Goal: Task Accomplishment & Management: Use online tool/utility

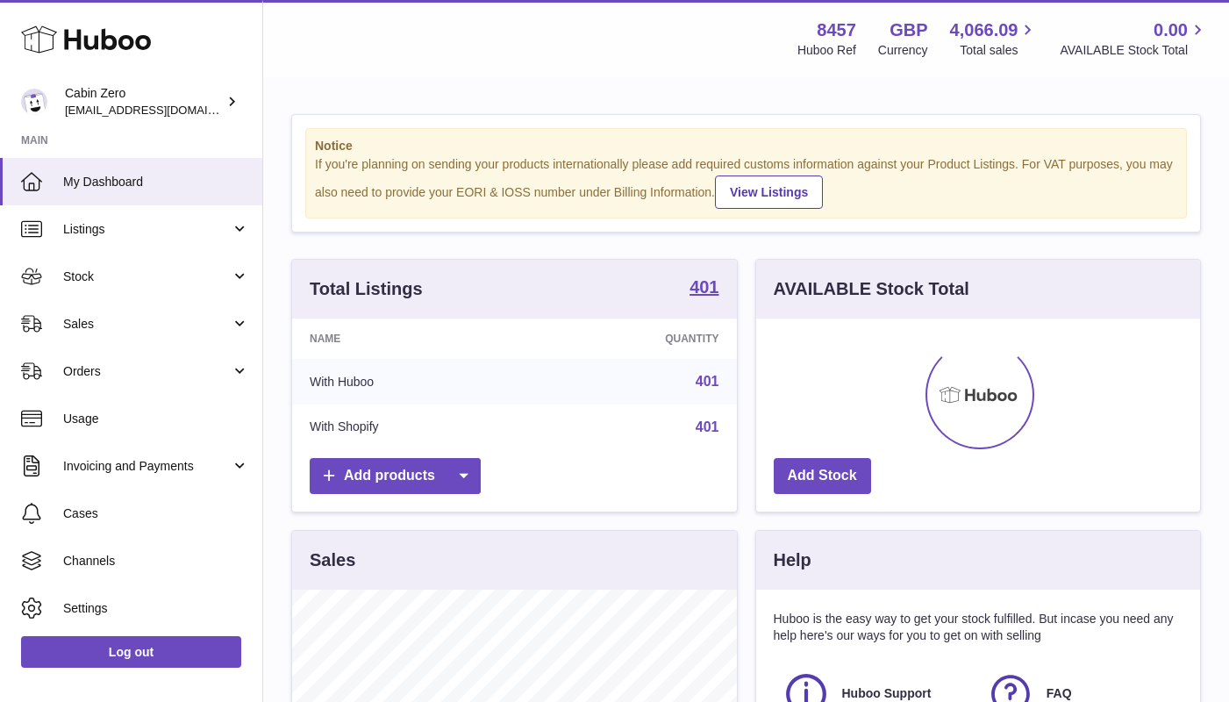
scroll to position [274, 444]
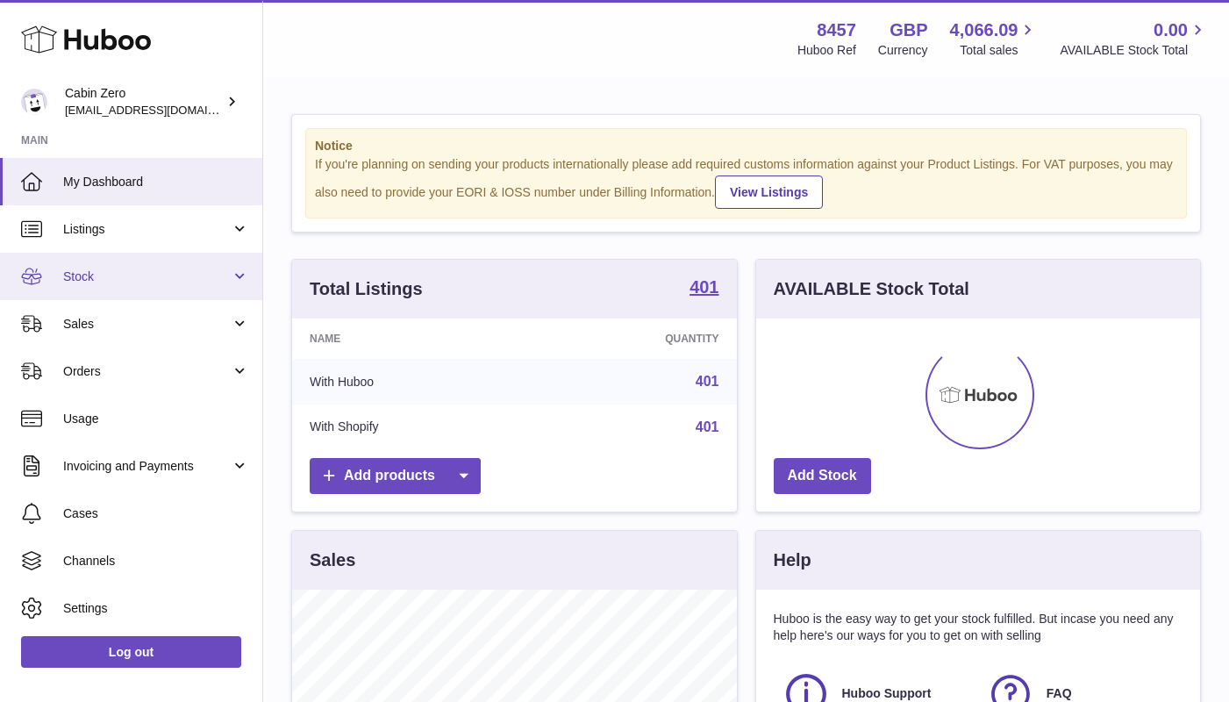
click at [238, 274] on link "Stock" at bounding box center [131, 276] width 262 height 47
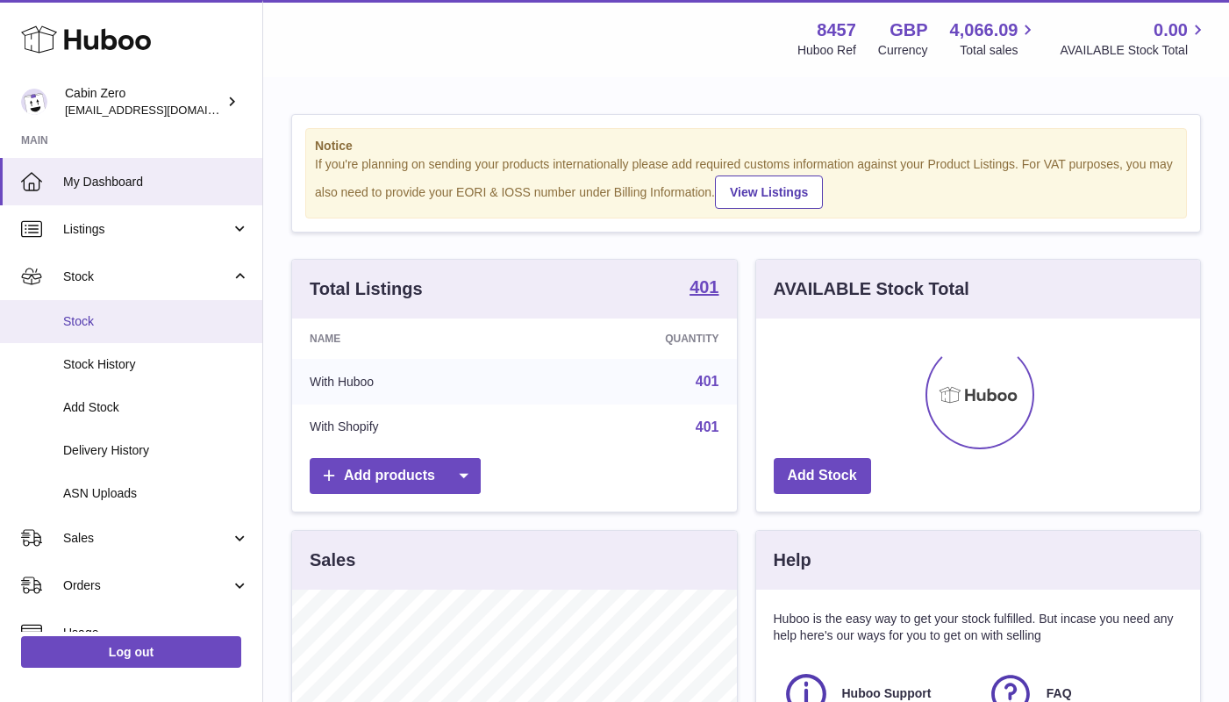
click at [145, 324] on span "Stock" at bounding box center [156, 321] width 186 height 17
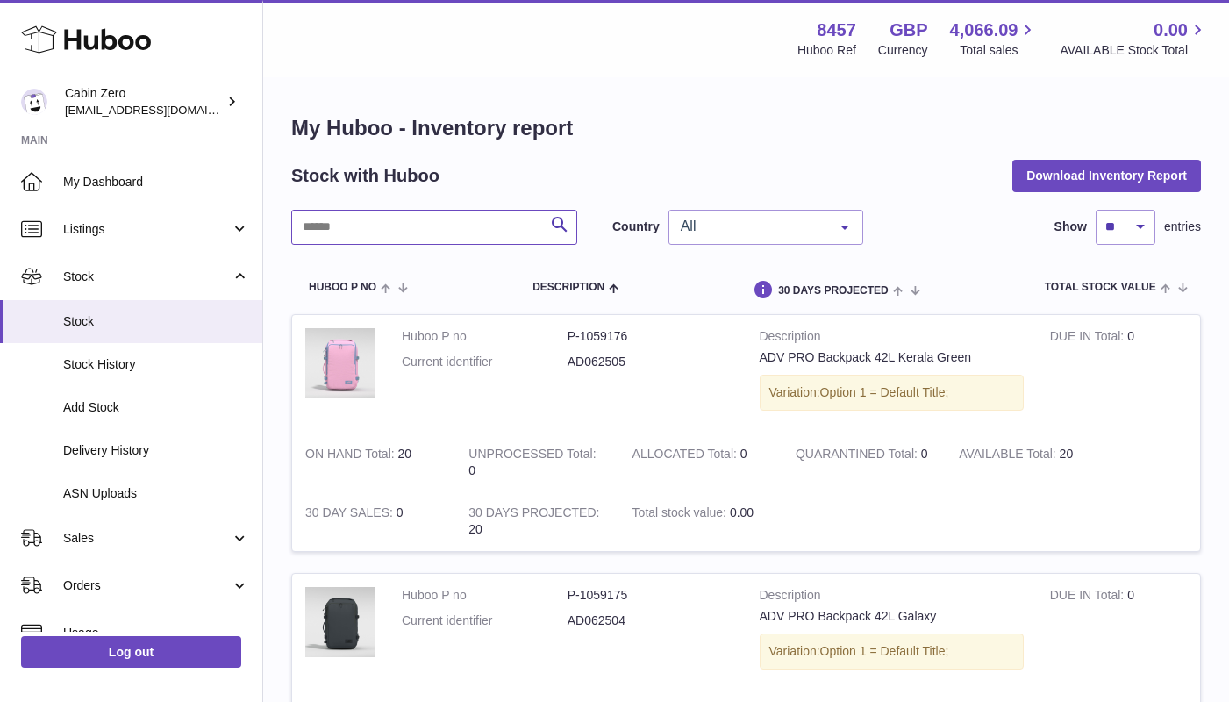
click at [495, 234] on input "text" at bounding box center [434, 227] width 286 height 35
paste input "********"
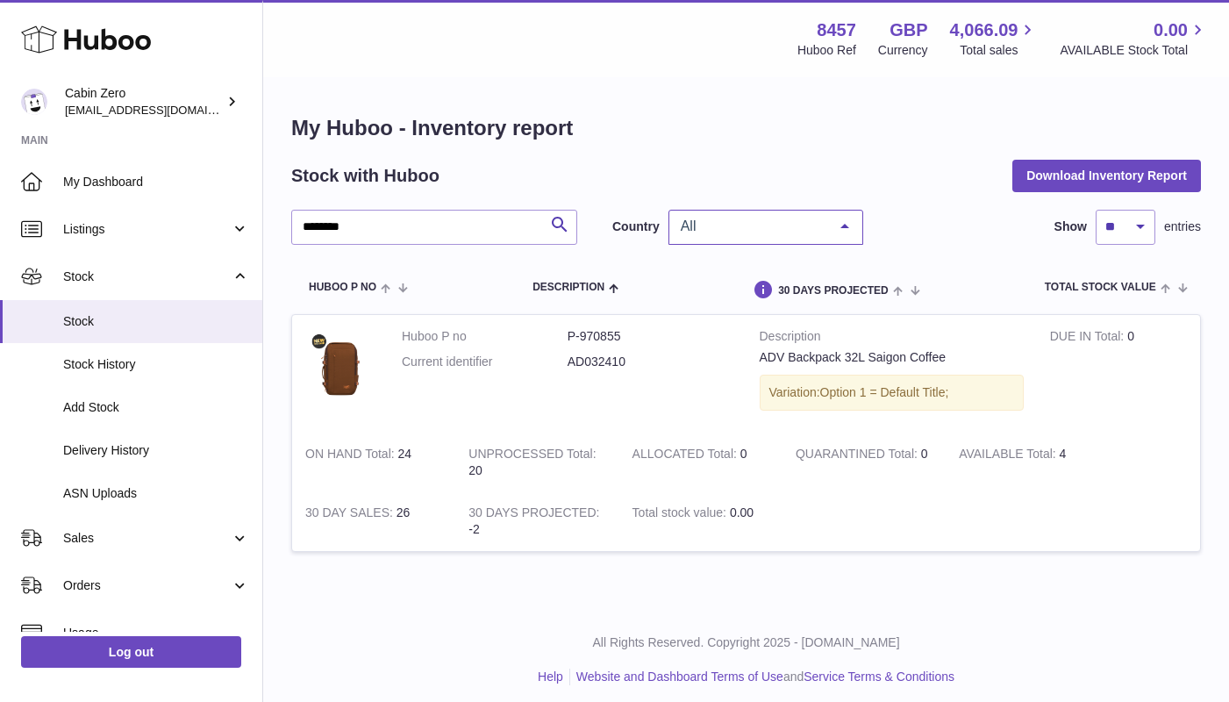
click at [800, 211] on div "All" at bounding box center [765, 227] width 195 height 35
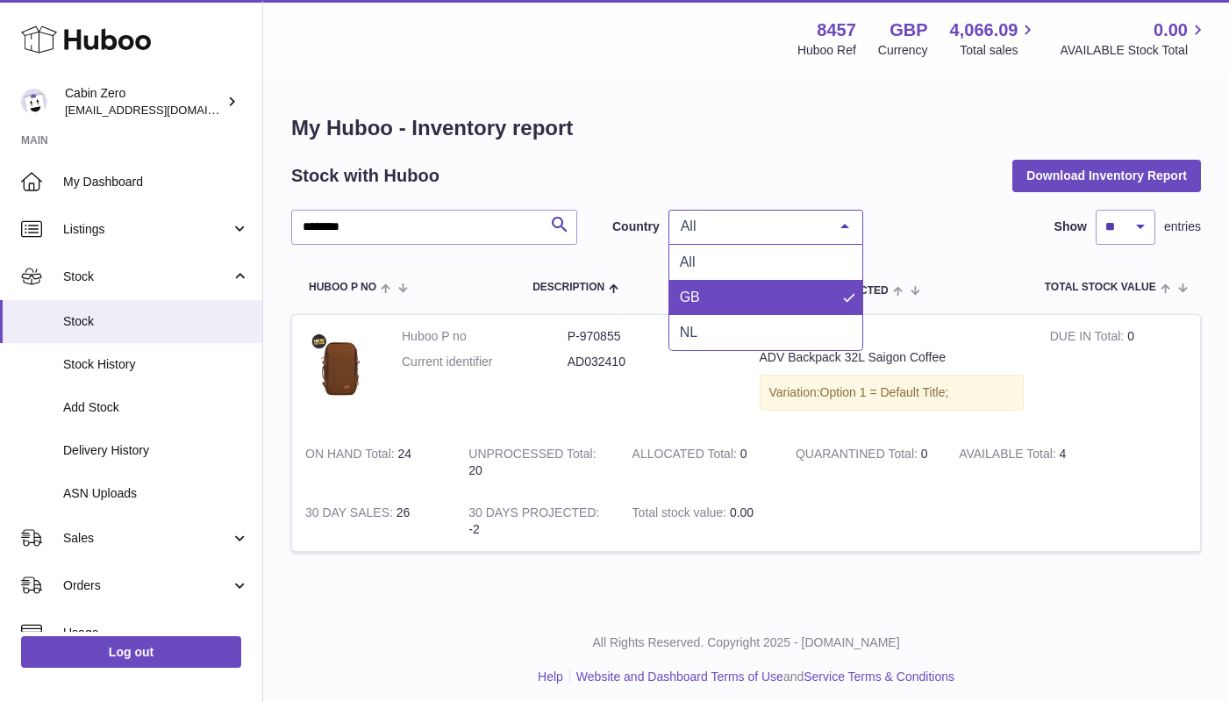
click at [766, 296] on span "GB" at bounding box center [765, 297] width 193 height 35
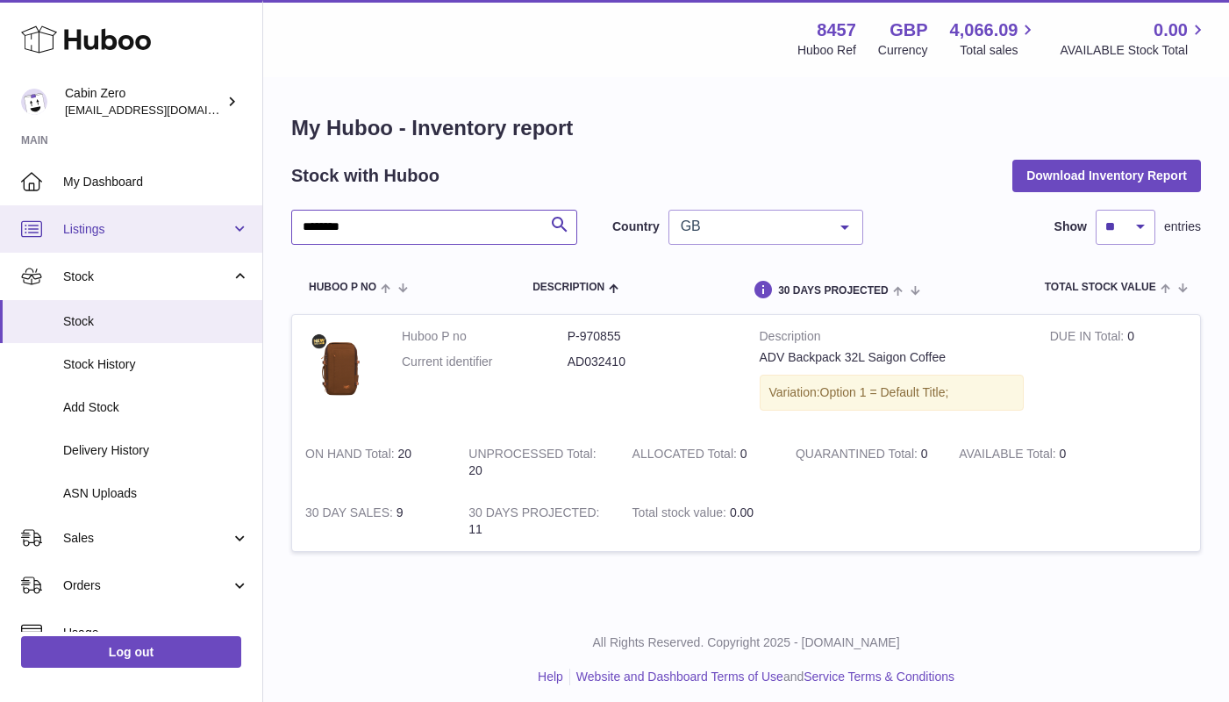
drag, startPoint x: 527, startPoint y: 230, endPoint x: 218, endPoint y: 209, distance: 309.4
click at [218, 209] on div "Huboo Cabin Zero debbychu@cabinzero.com Main My Dashboard Listings Not with Hub…" at bounding box center [614, 355] width 1229 height 711
paste input "text"
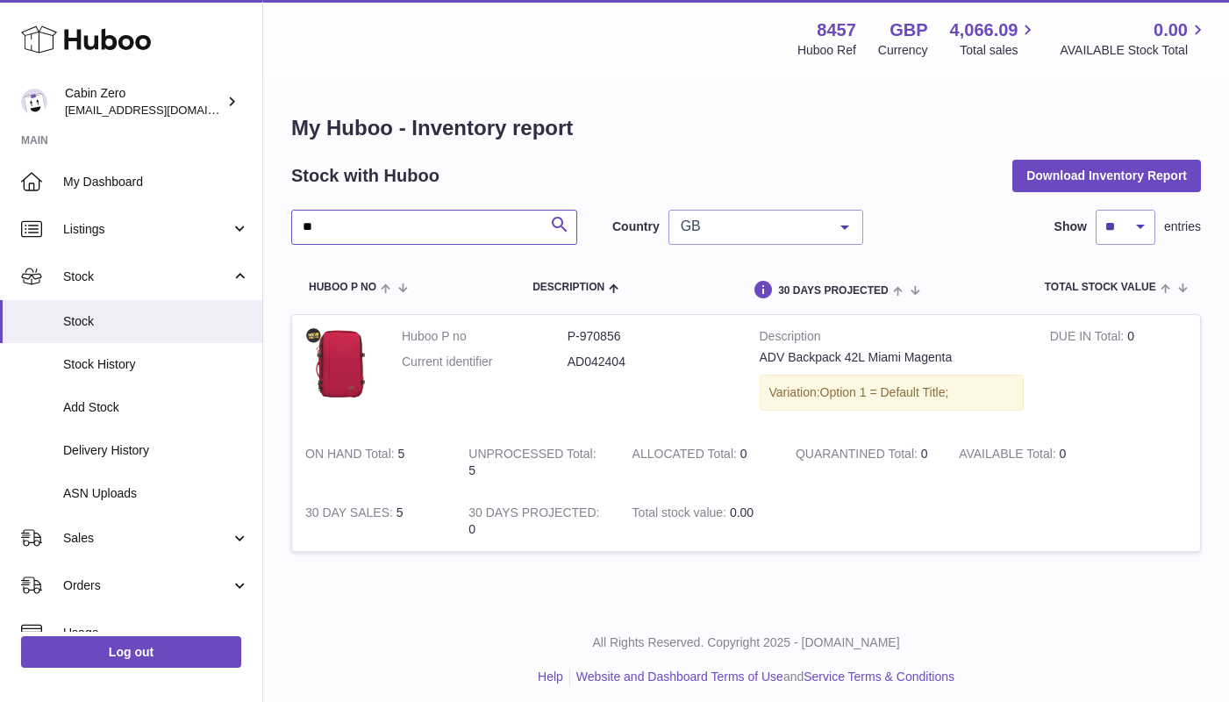
type input "*"
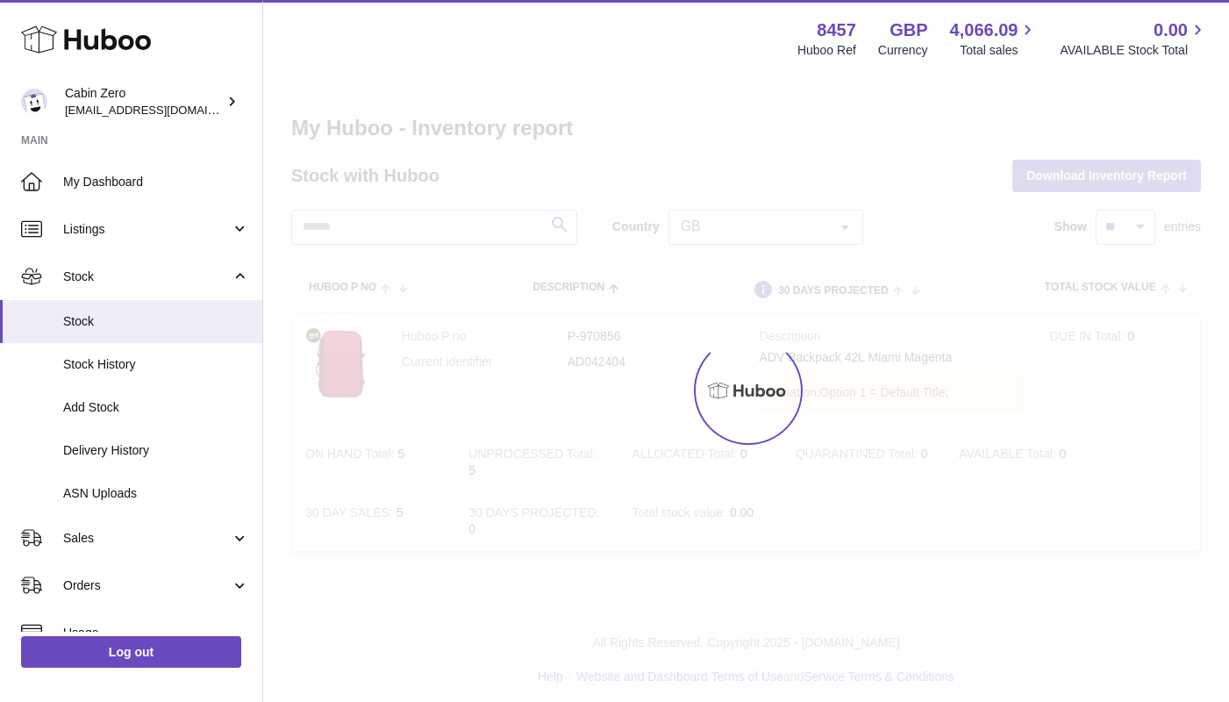
click at [820, 159] on div at bounding box center [745, 390] width 965 height 623
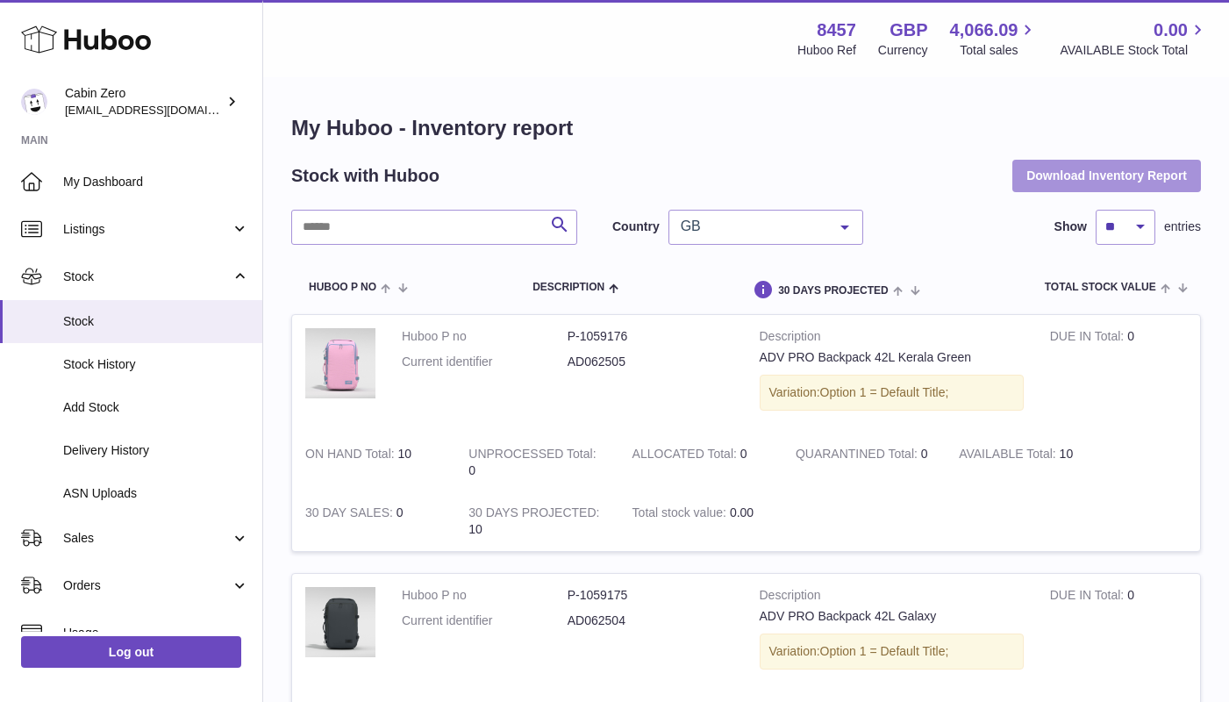
click at [1110, 175] on button "Download Inventory Report" at bounding box center [1106, 176] width 189 height 32
